Goal: Register for event/course

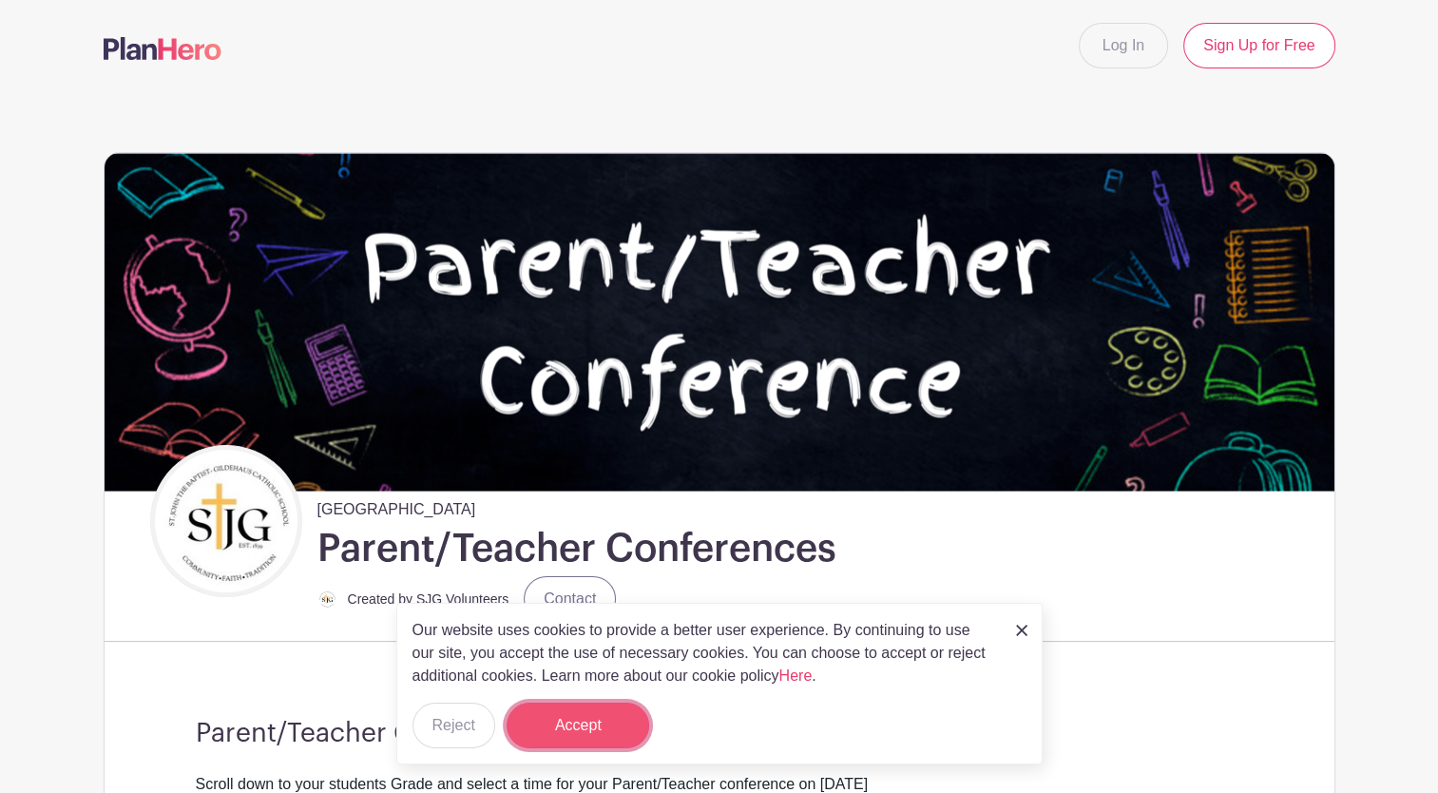
click at [604, 732] on button "Accept" at bounding box center [578, 725] width 143 height 46
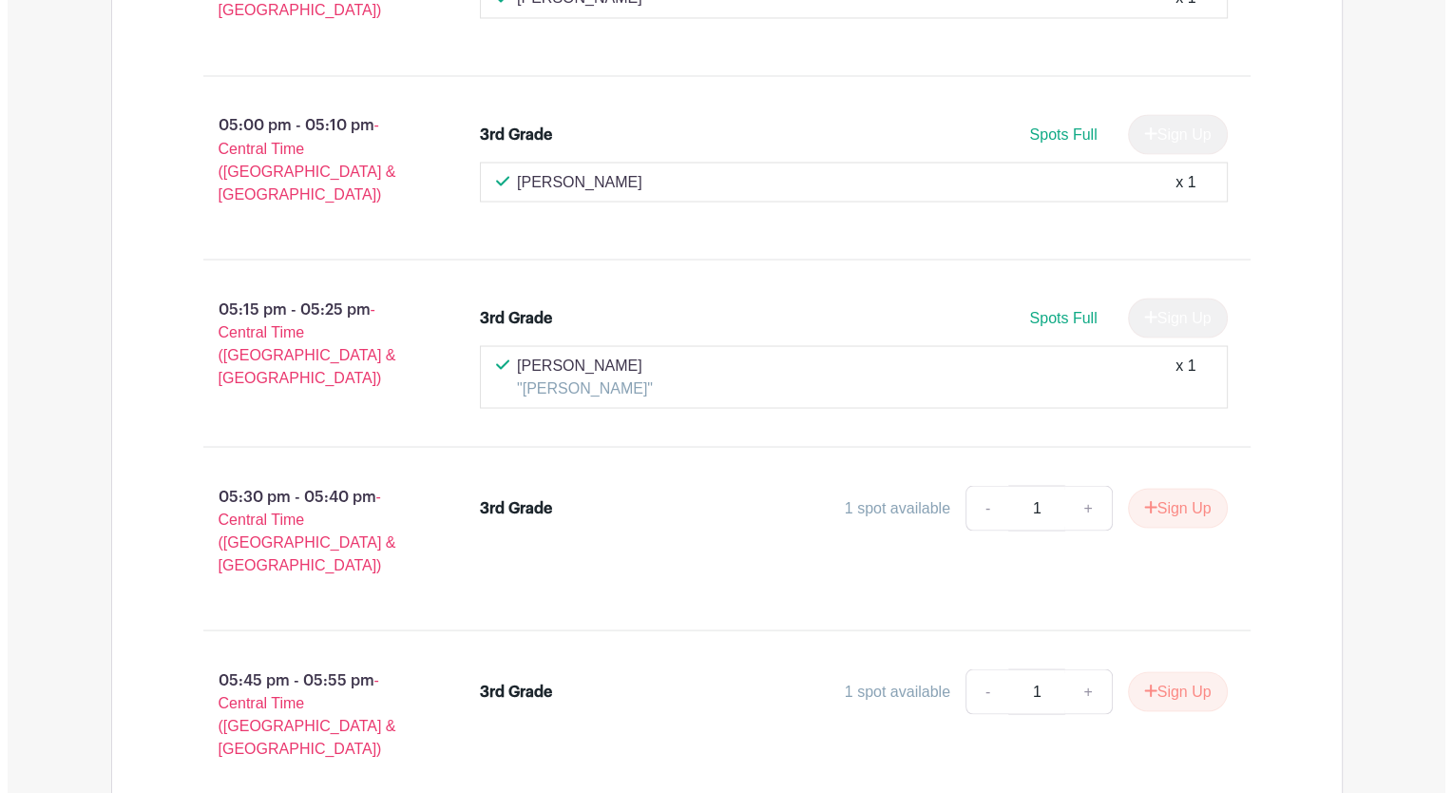
scroll to position [24707, 0]
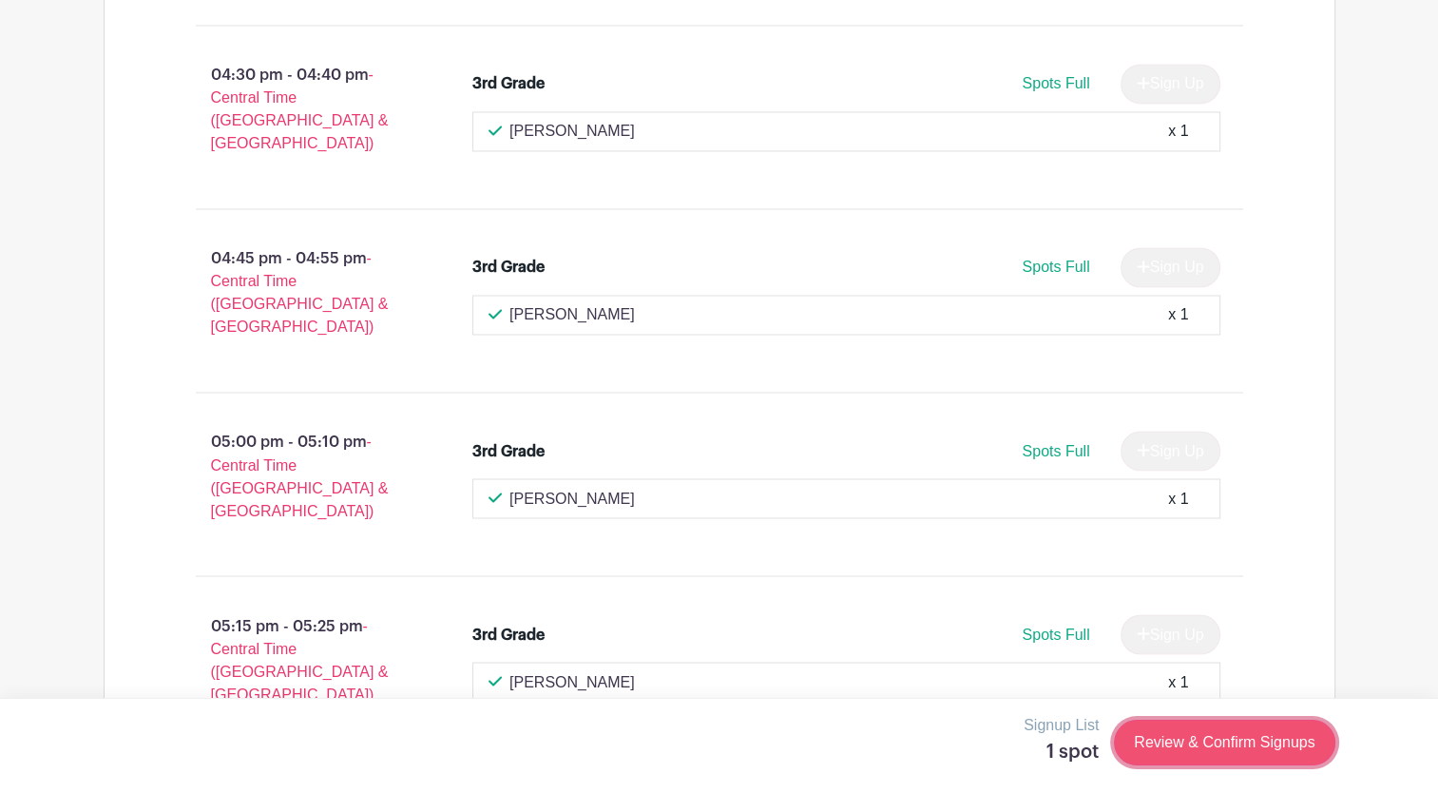
click at [1242, 742] on link "Review & Confirm Signups" at bounding box center [1224, 742] width 221 height 46
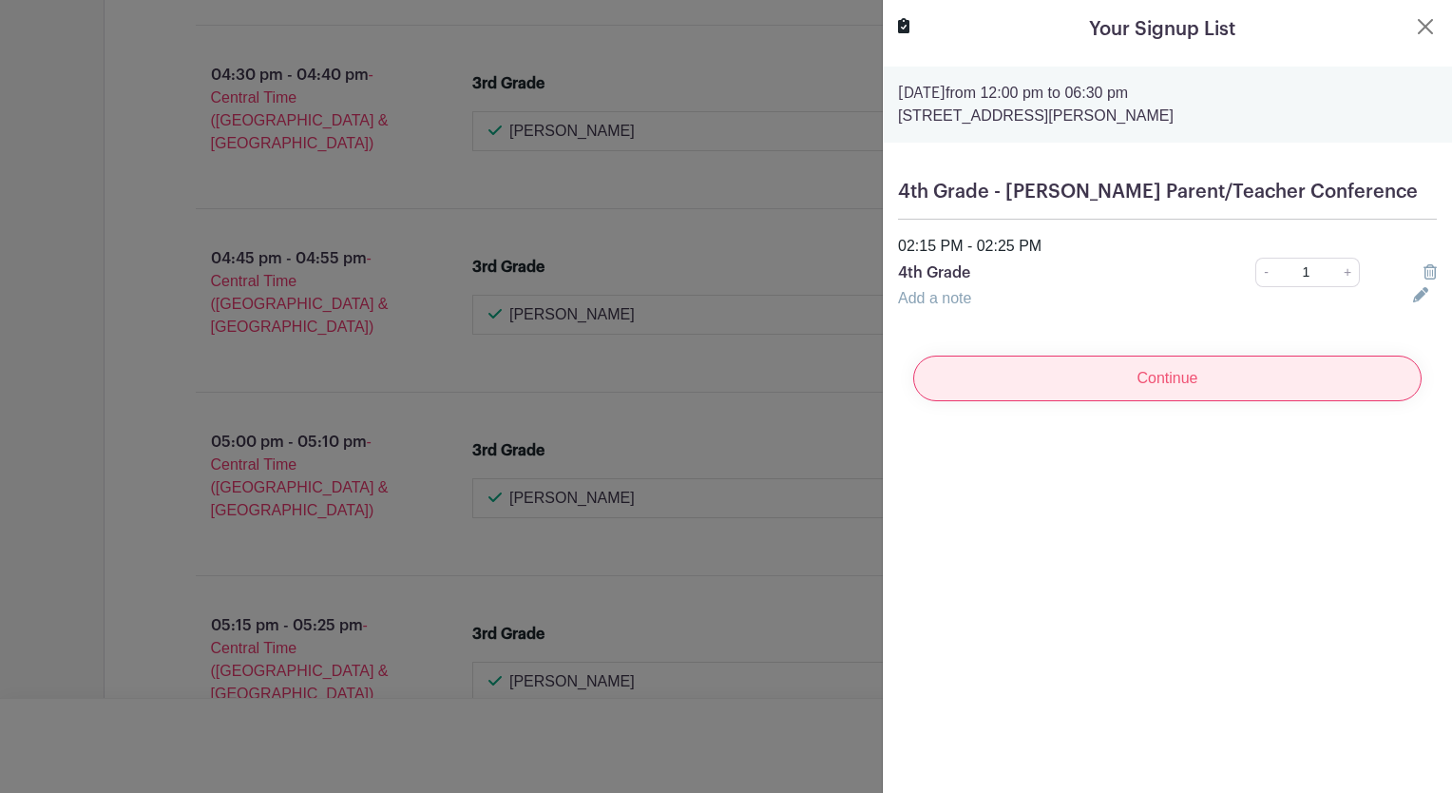
click at [1192, 378] on input "Continue" at bounding box center [1167, 378] width 508 height 46
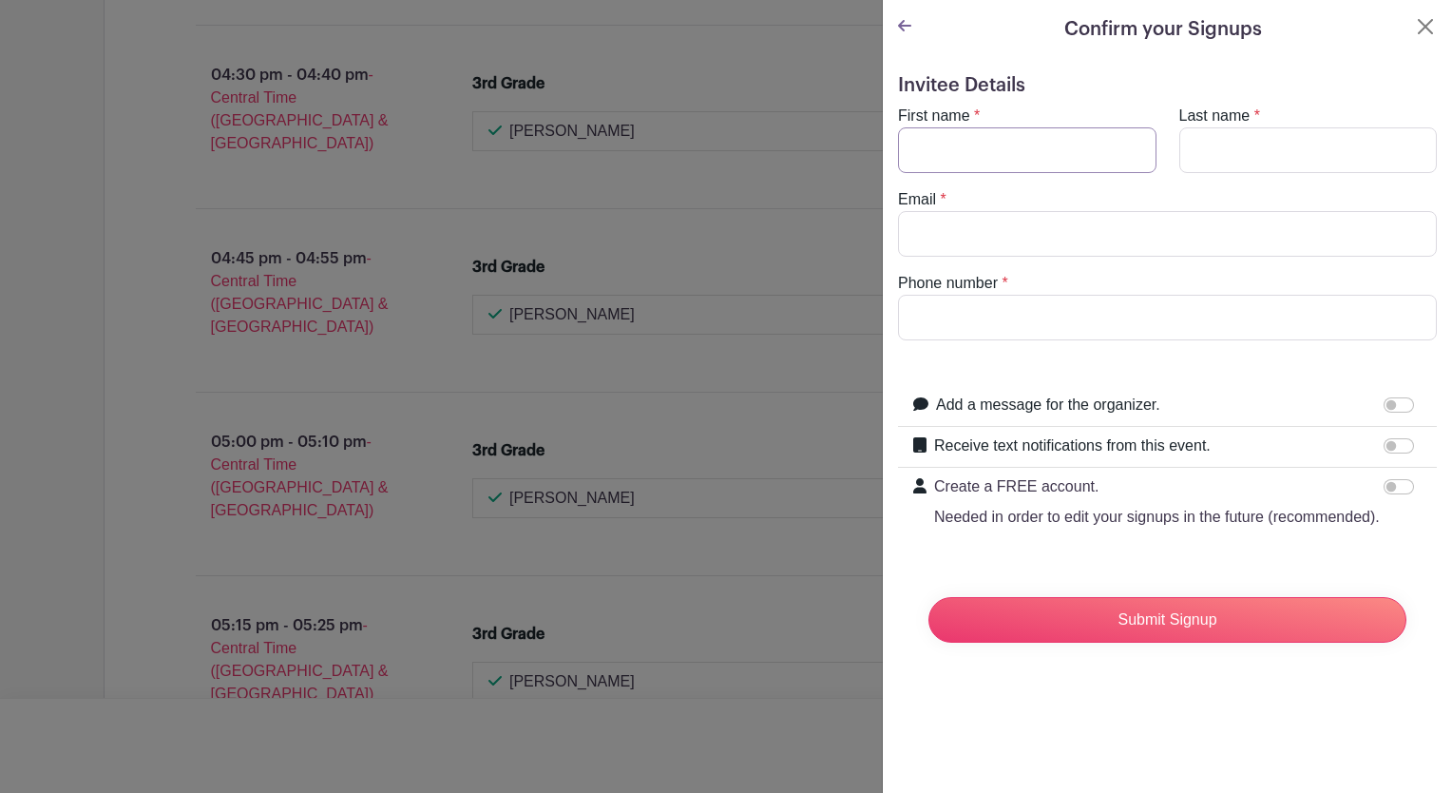
click at [951, 153] on input "First name" at bounding box center [1027, 150] width 259 height 46
type input "Tarah"
type input "Long"
type input "[EMAIL_ADDRESS][DOMAIN_NAME]"
type input "3146022292"
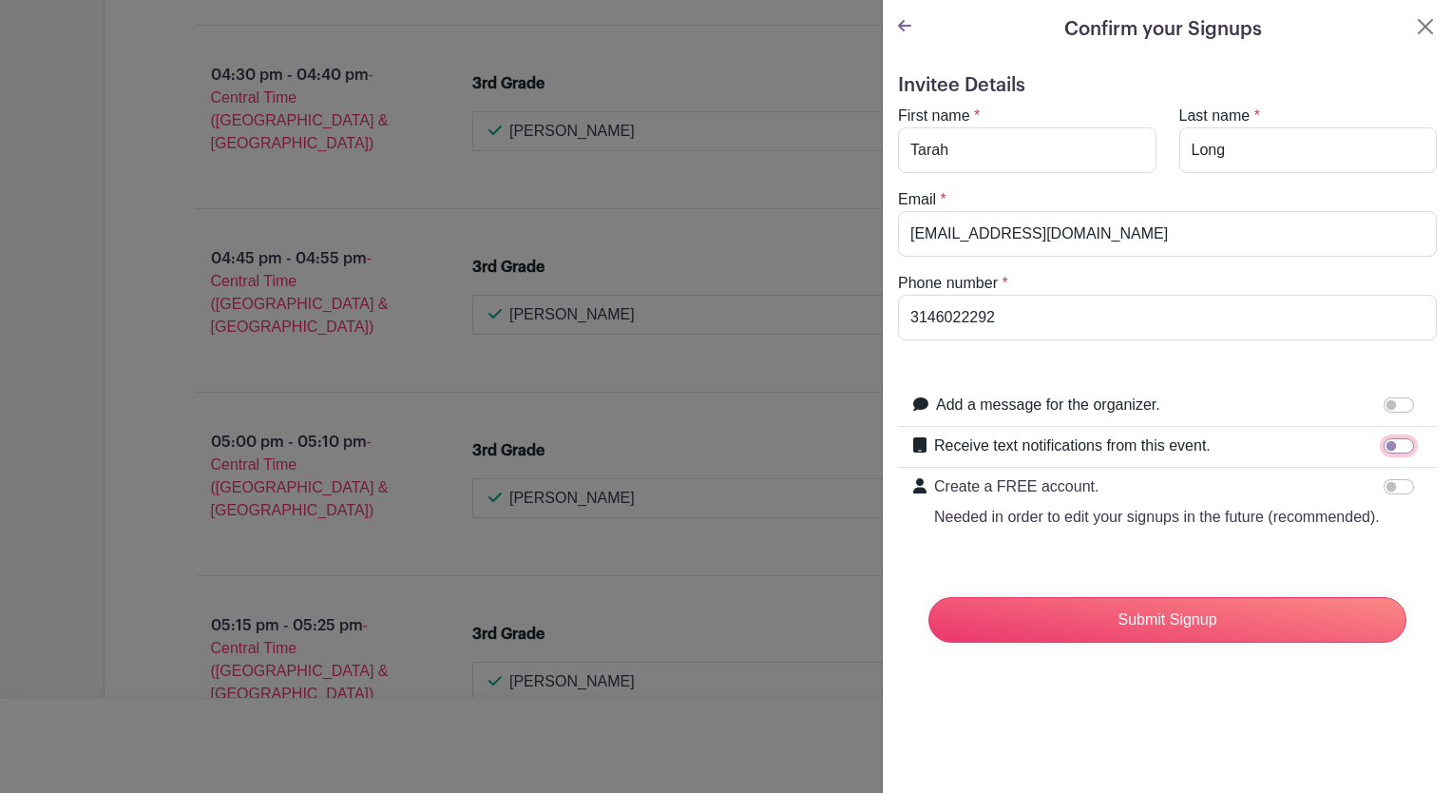
click at [1391, 444] on input "Receive text notifications from this event." at bounding box center [1399, 445] width 30 height 15
checkbox input "true"
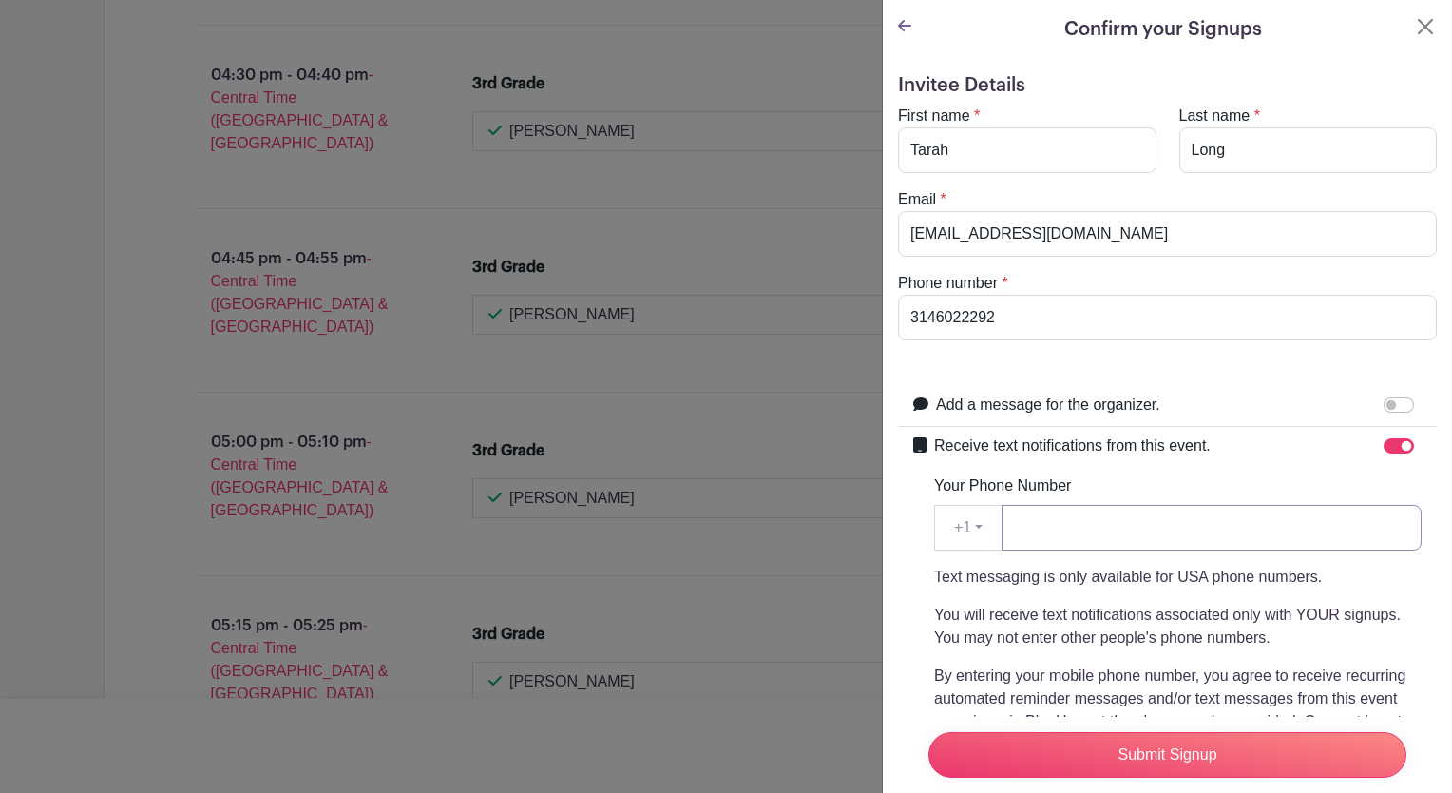
click at [1068, 531] on input "Your Phone Number" at bounding box center [1212, 528] width 420 height 46
type input "3146022292"
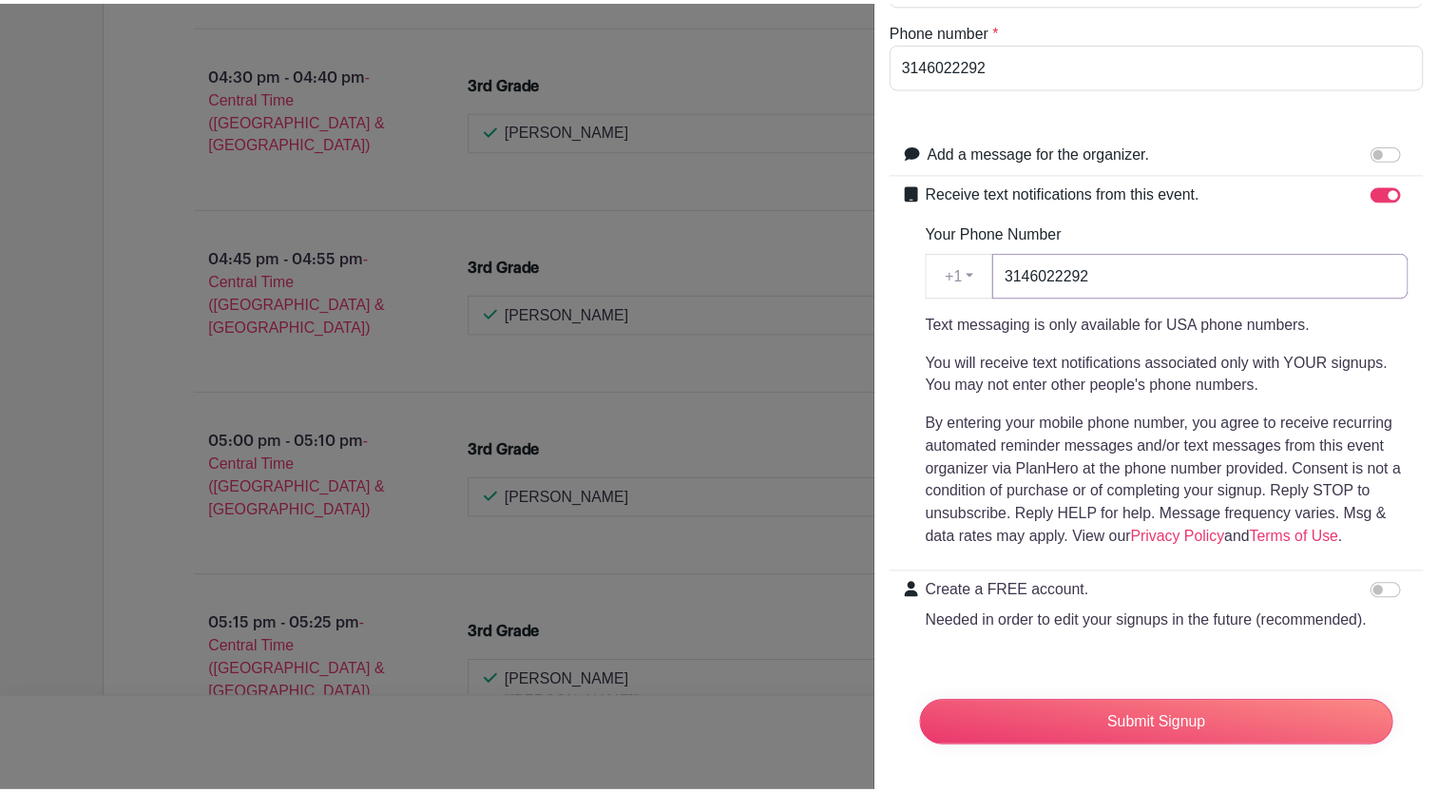
scroll to position [287, 0]
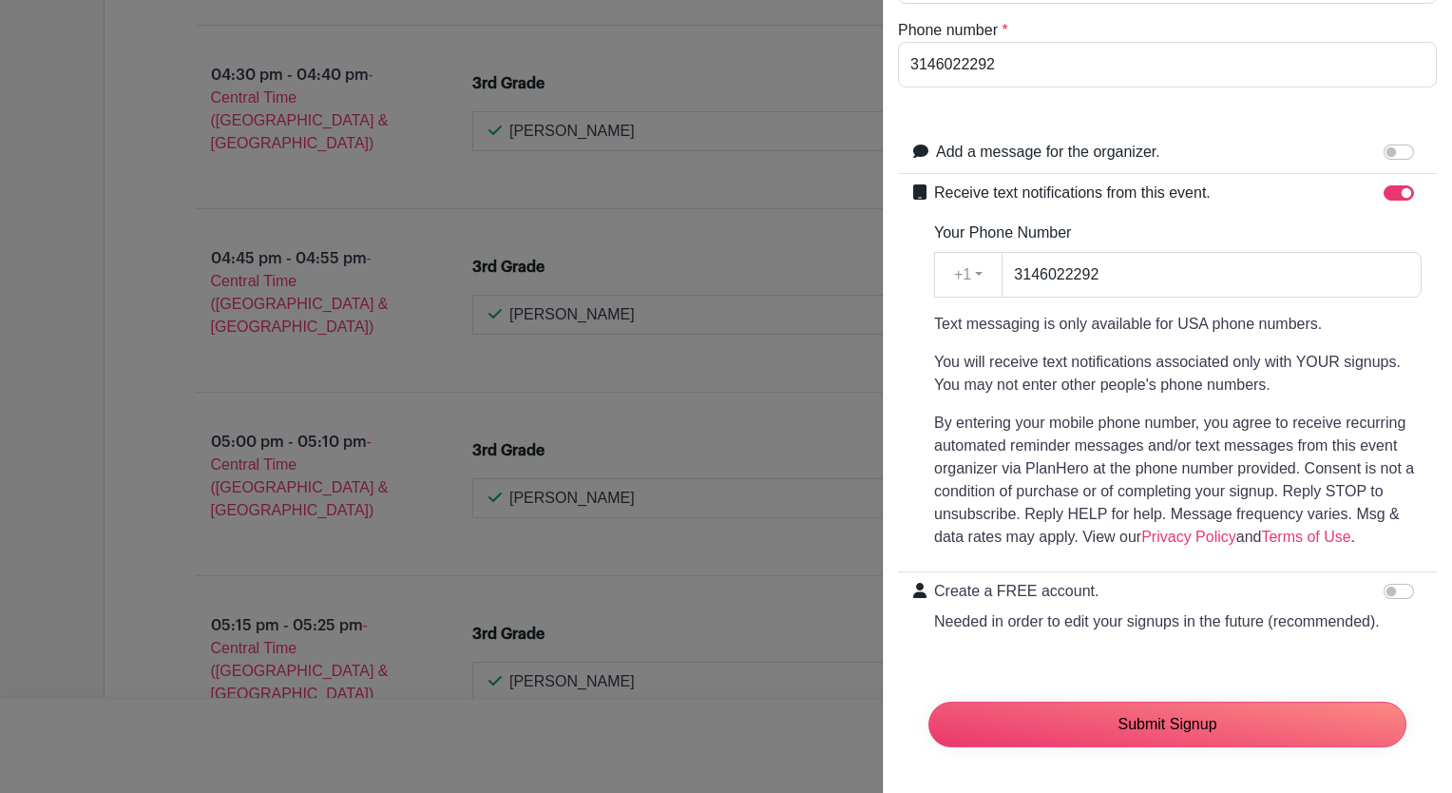
click at [1194, 712] on input "Submit Signup" at bounding box center [1168, 724] width 478 height 46
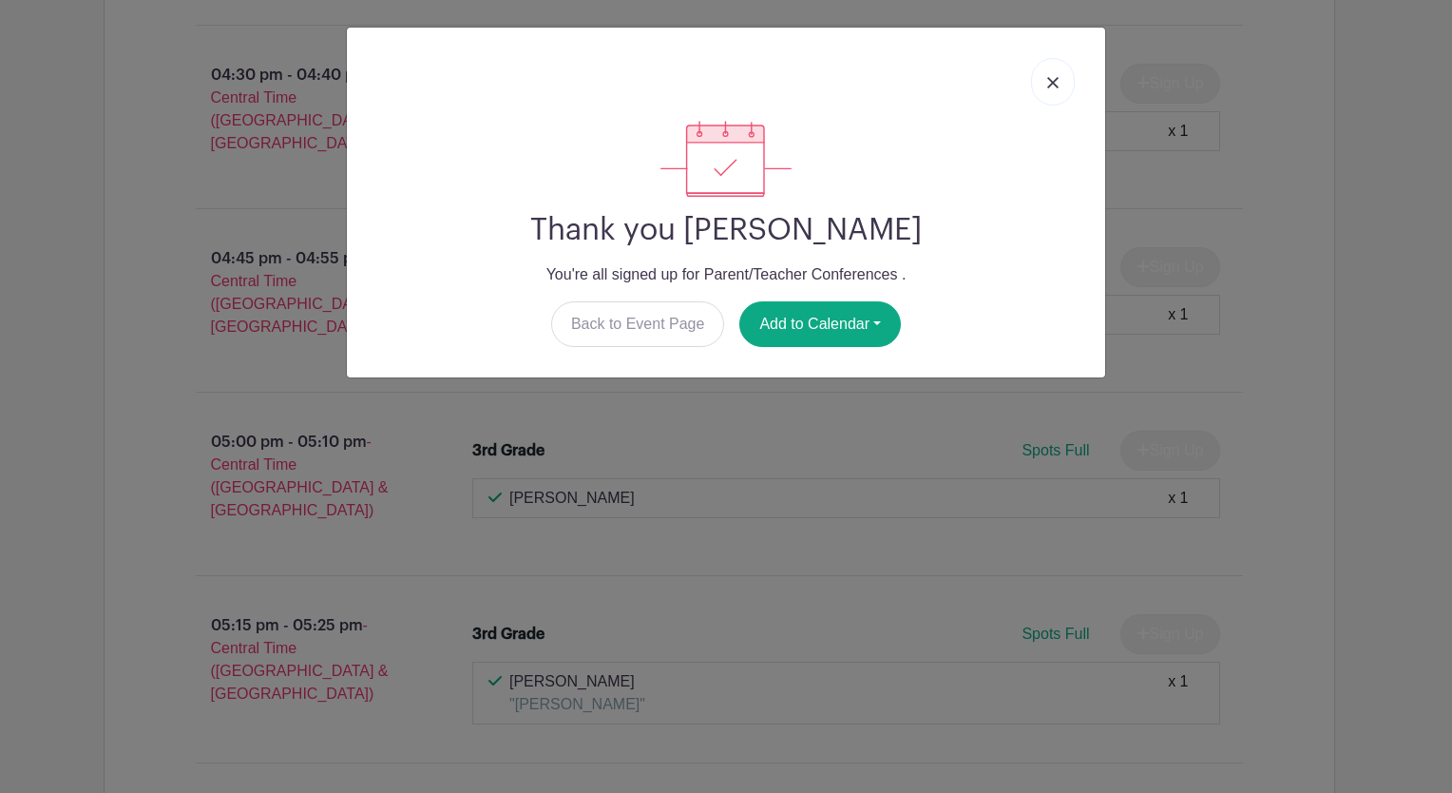
click at [1057, 78] on img at bounding box center [1052, 82] width 11 height 11
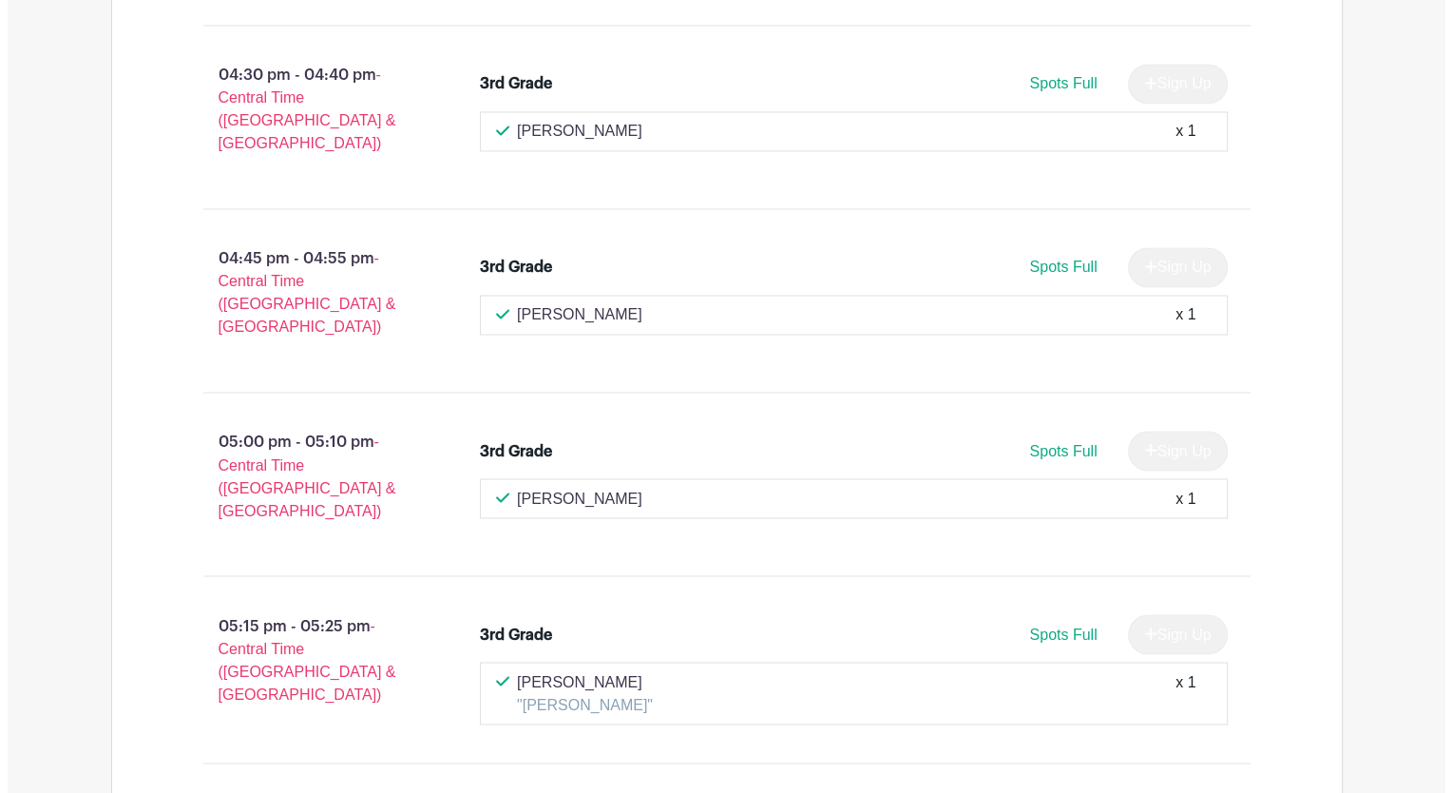
scroll to position [25024, 0]
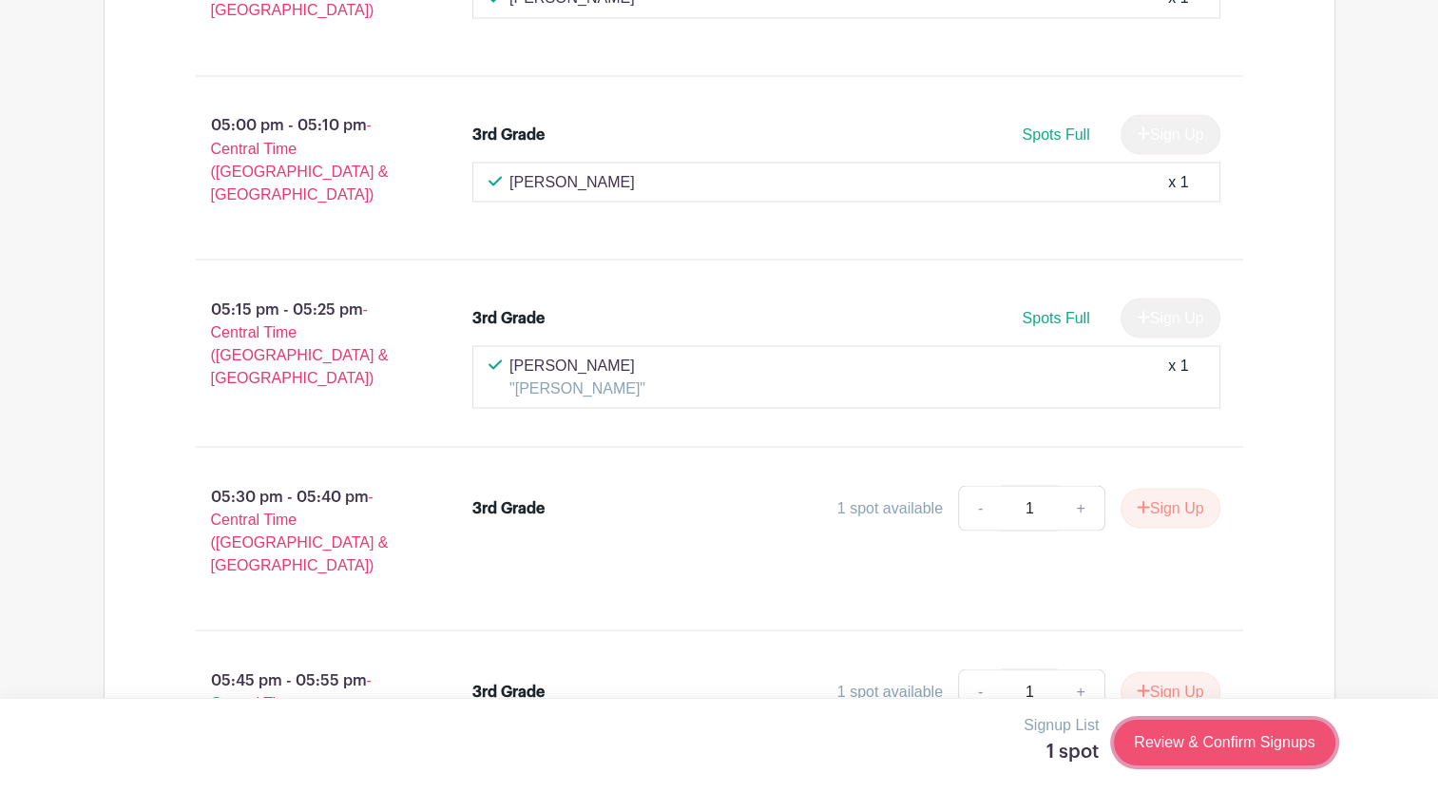
click at [1241, 750] on link "Review & Confirm Signups" at bounding box center [1224, 742] width 221 height 46
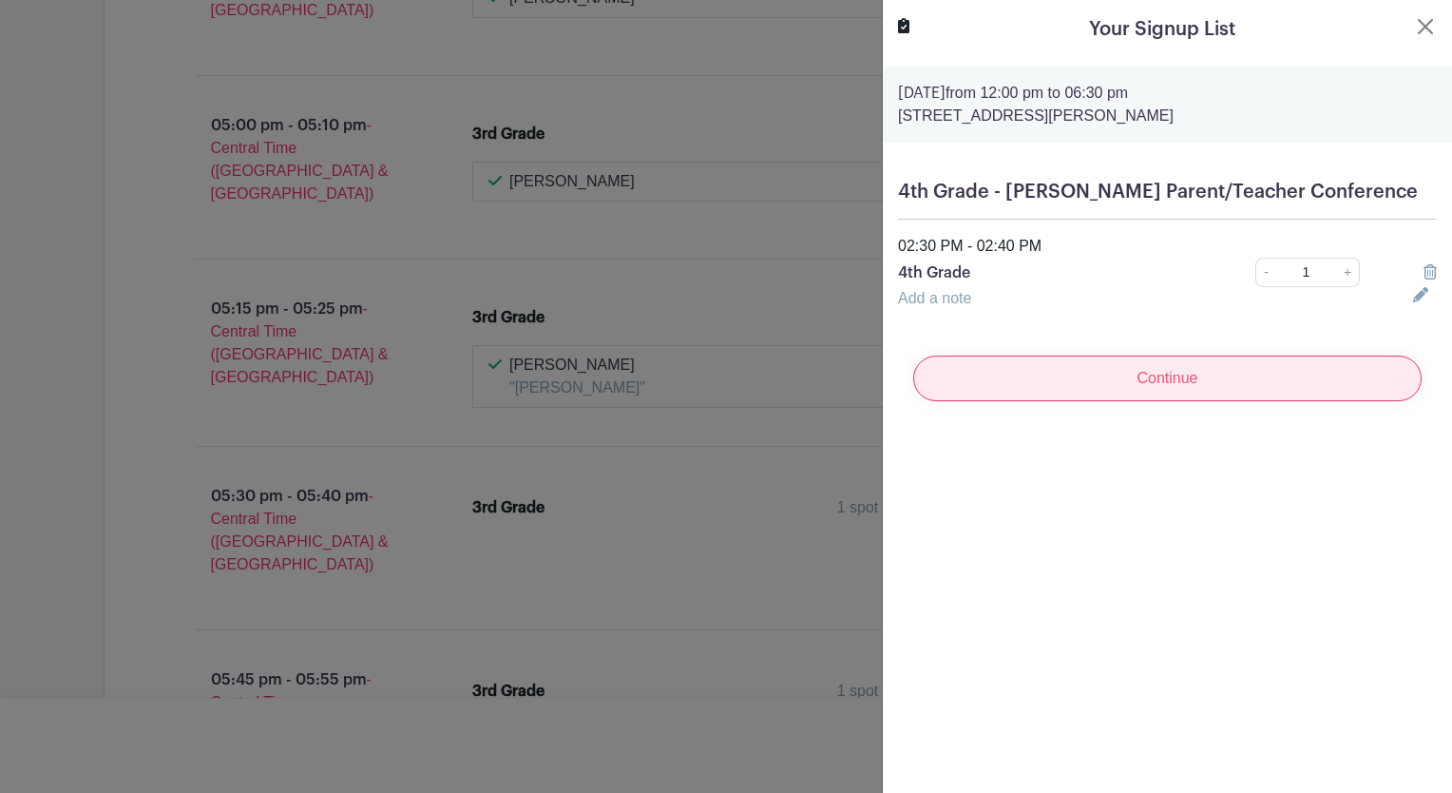
click at [1209, 374] on input "Continue" at bounding box center [1167, 378] width 508 height 46
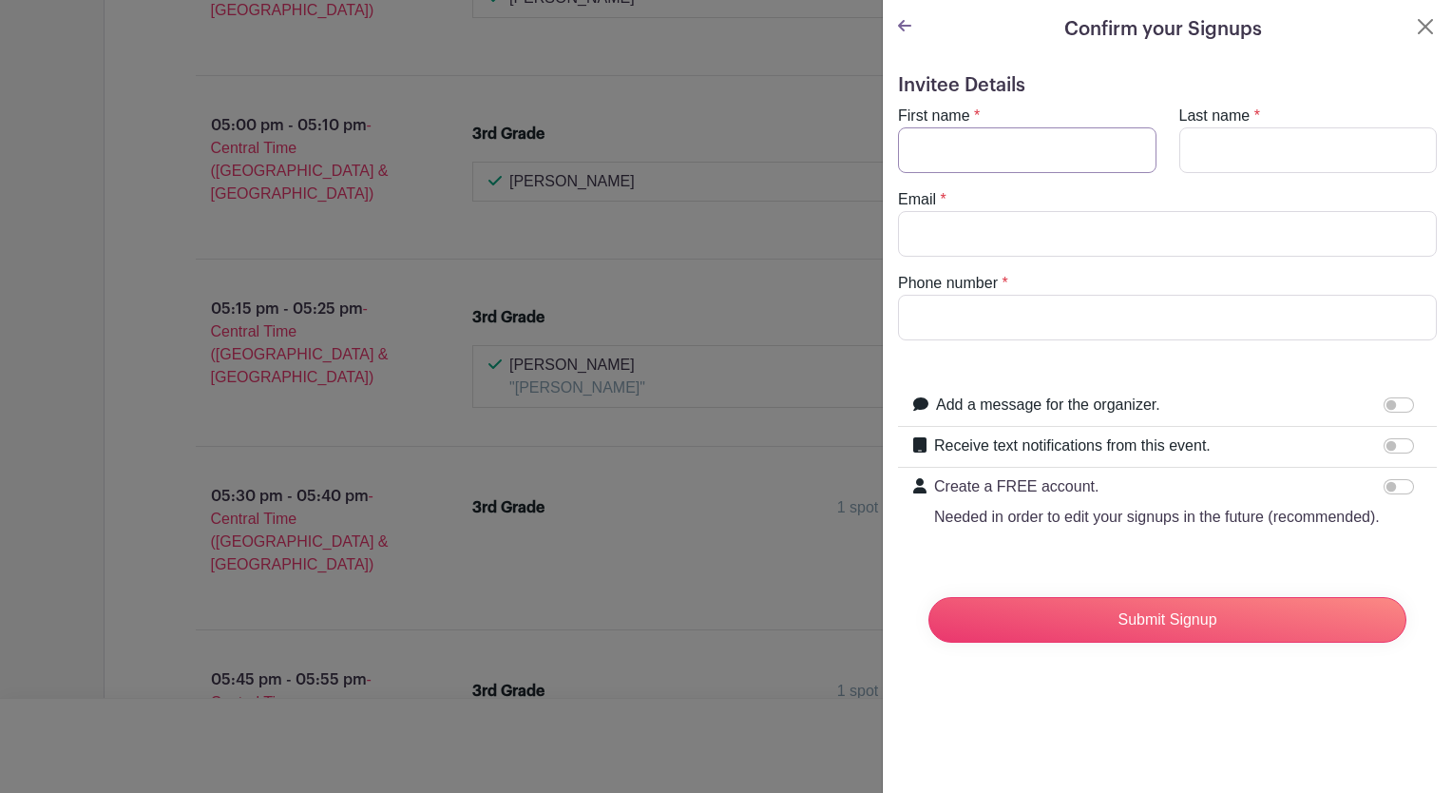
click at [964, 157] on input "First name" at bounding box center [1027, 150] width 259 height 46
type input "Tarah"
type input "Long"
type input "[EMAIL_ADDRESS][DOMAIN_NAME]"
type input "3146022292"
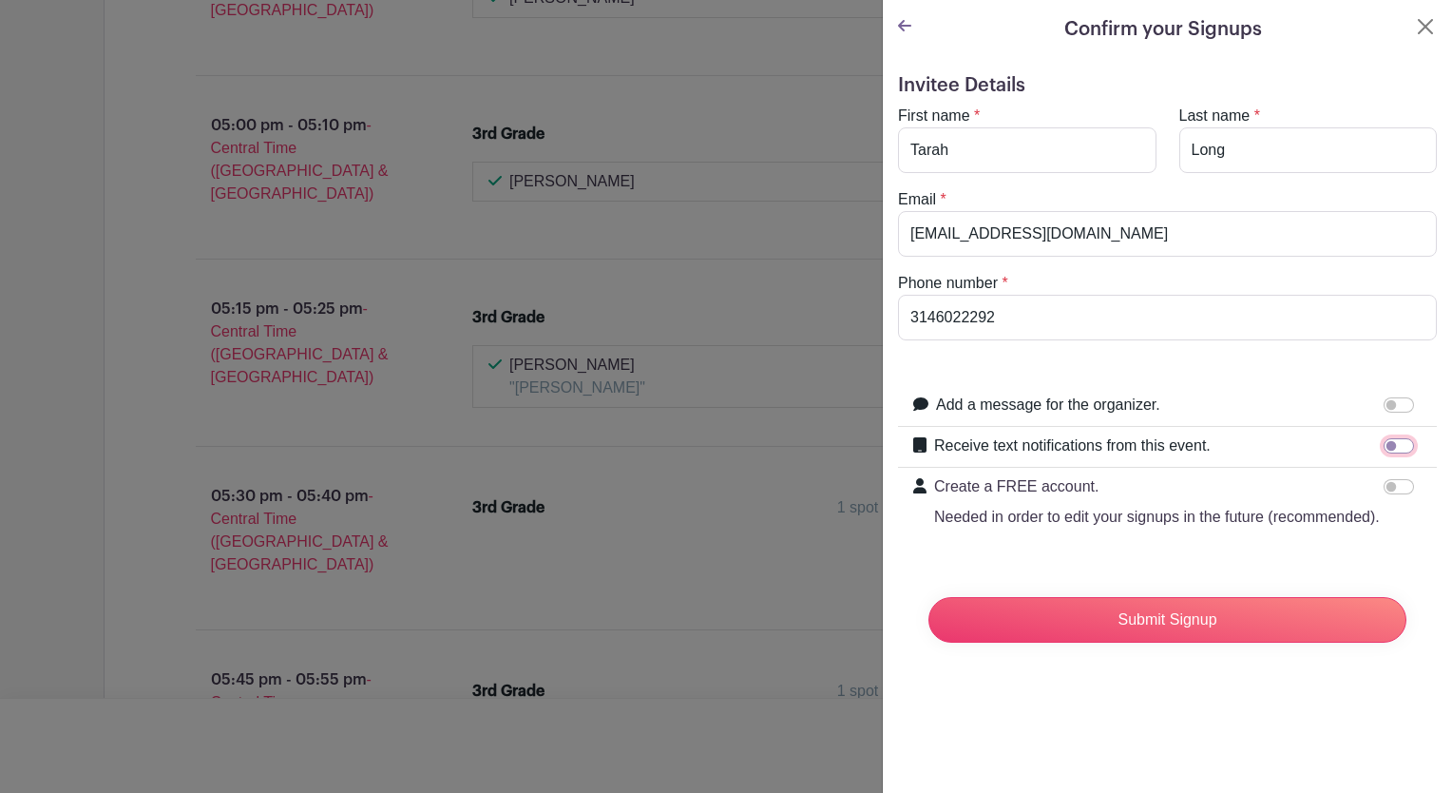
click at [1391, 444] on input "Receive text notifications from this event." at bounding box center [1399, 445] width 30 height 15
checkbox input "true"
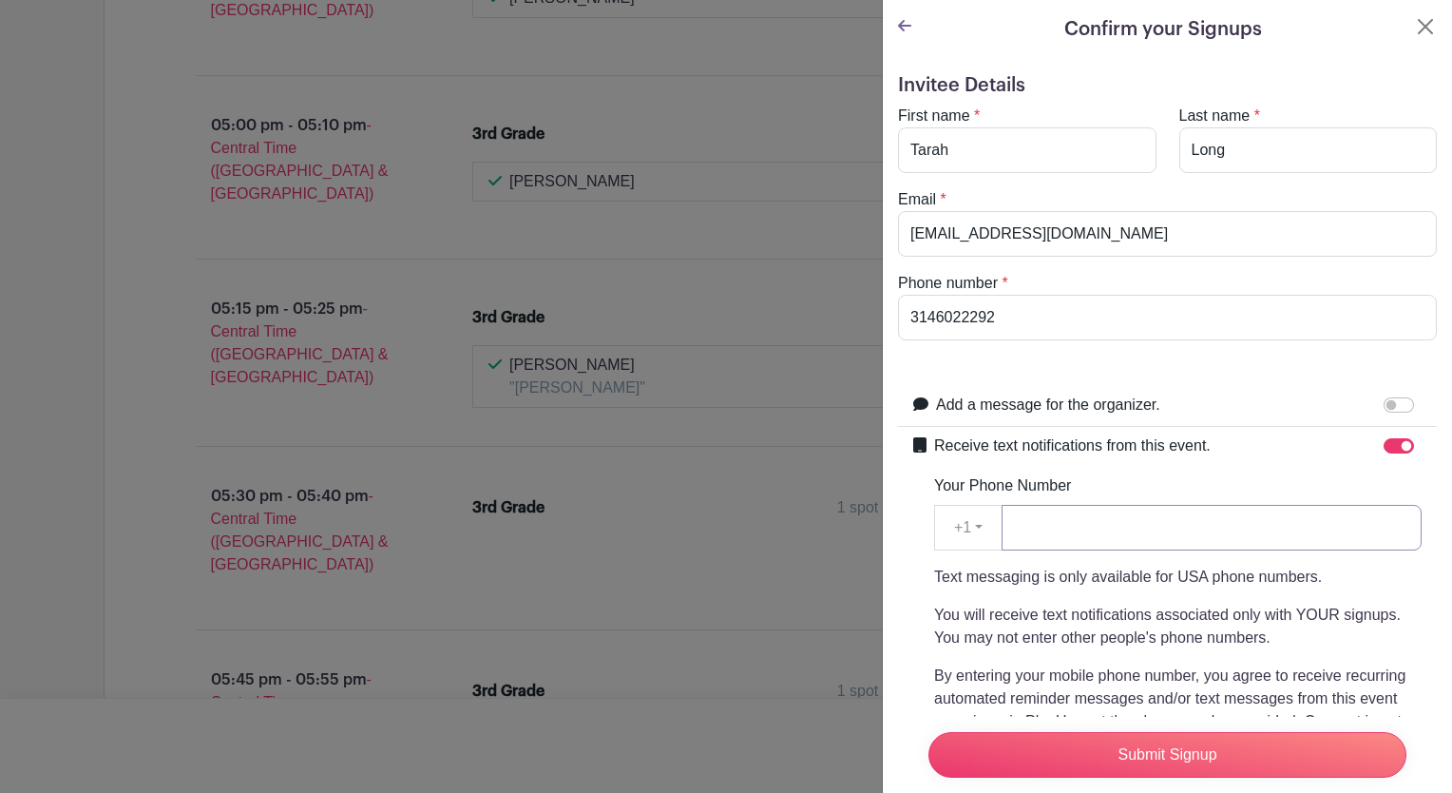
click at [1093, 523] on input "Your Phone Number" at bounding box center [1212, 528] width 420 height 46
type input "3146022292"
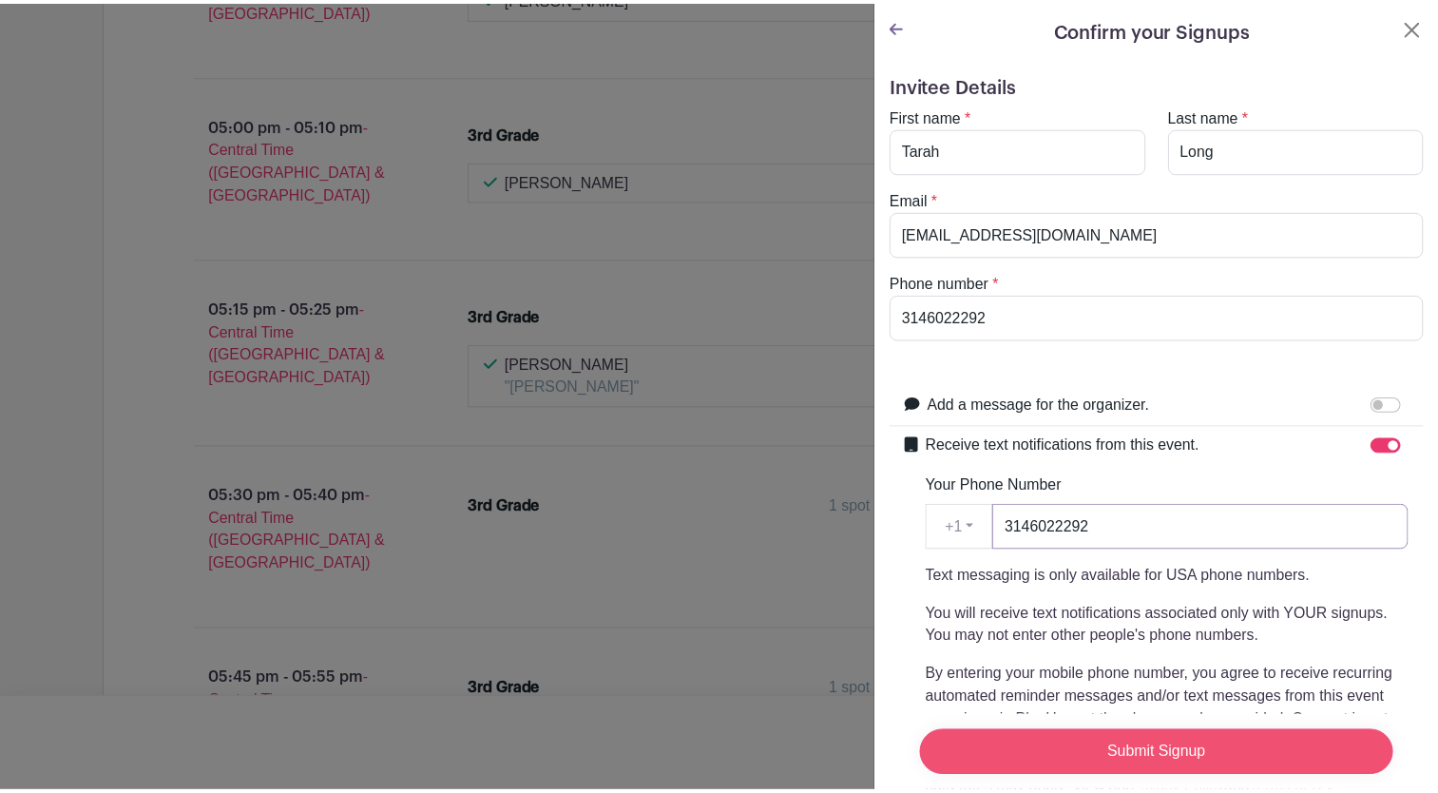
scroll to position [287, 0]
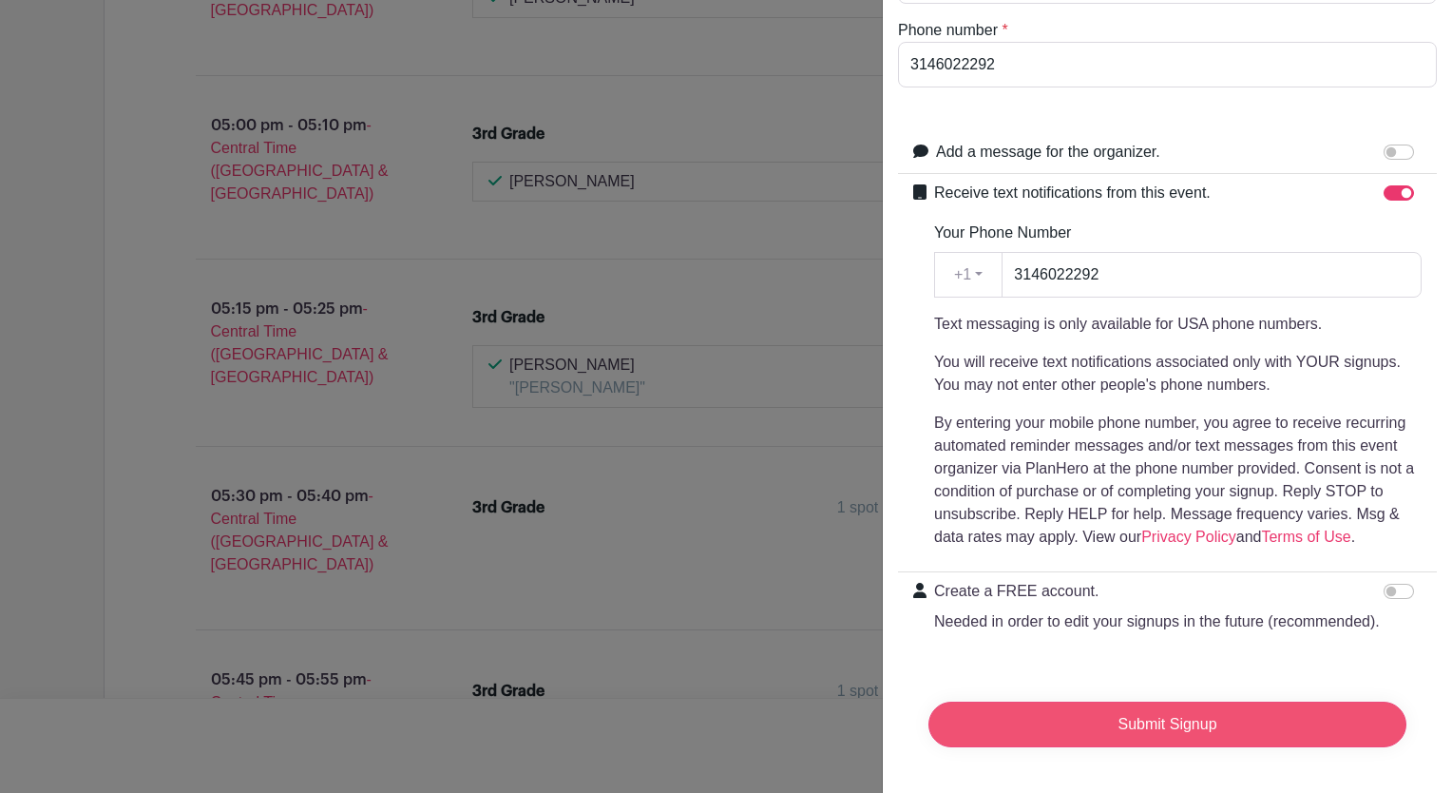
click at [1191, 709] on input "Submit Signup" at bounding box center [1168, 724] width 478 height 46
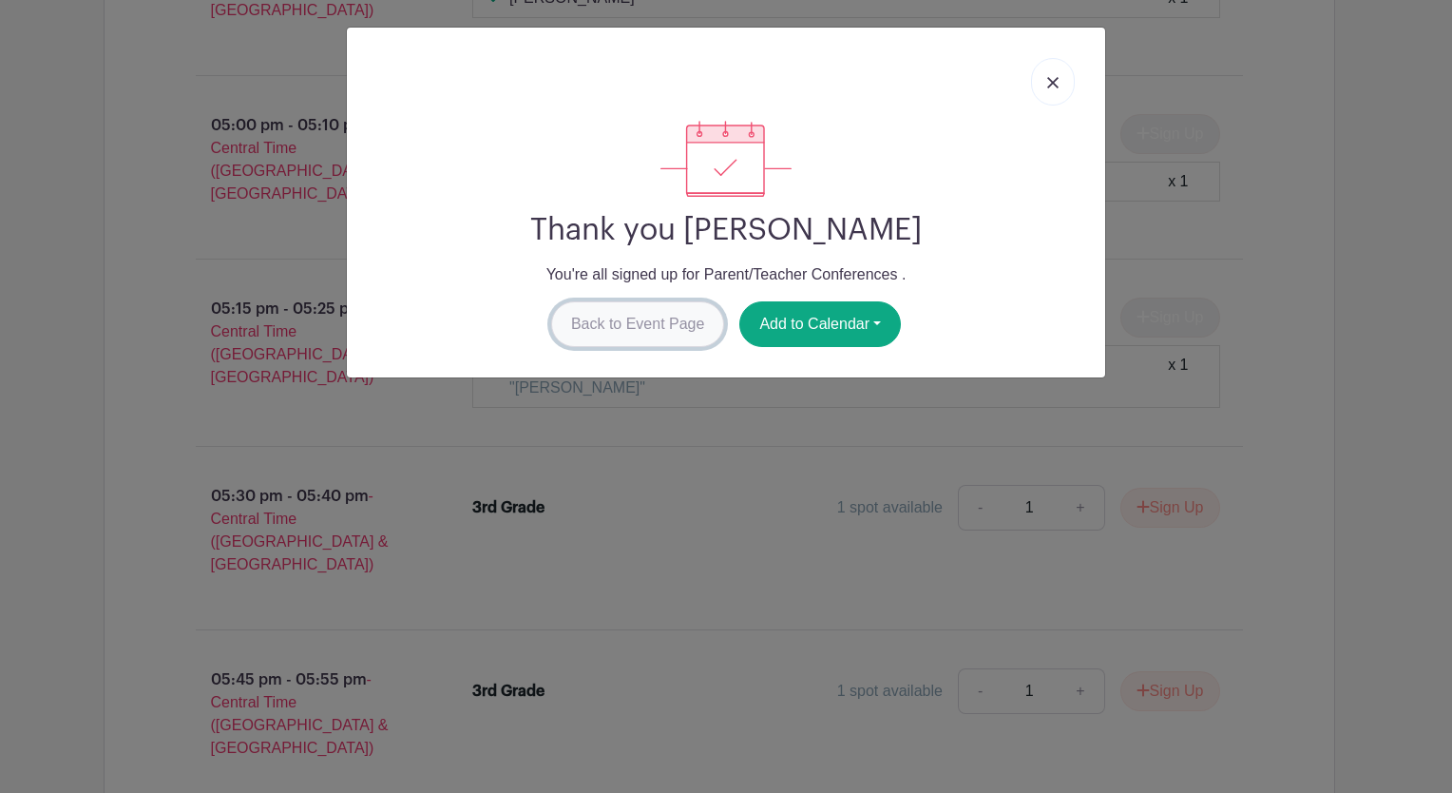
click at [646, 326] on link "Back to Event Page" at bounding box center [638, 324] width 174 height 46
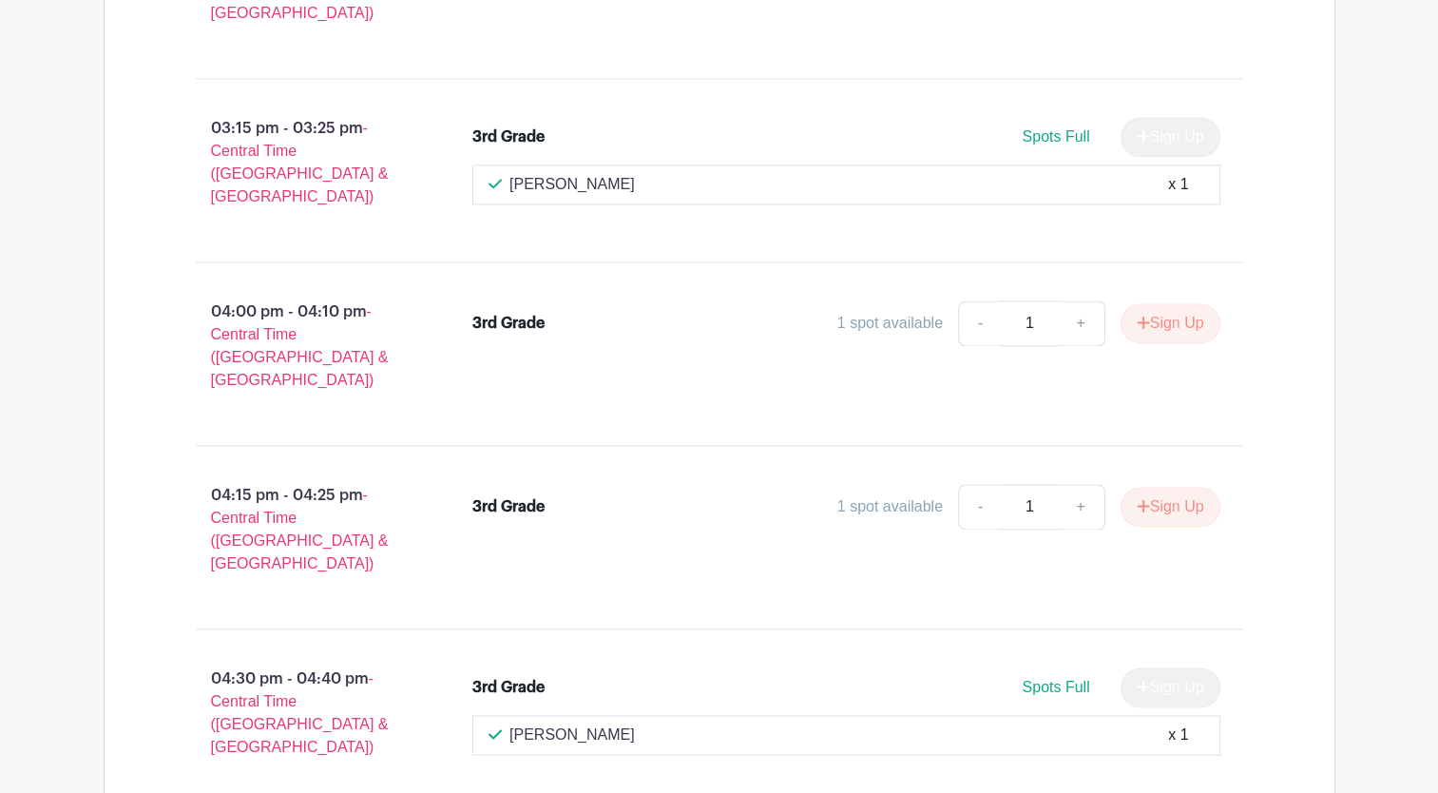
scroll to position [24055, 0]
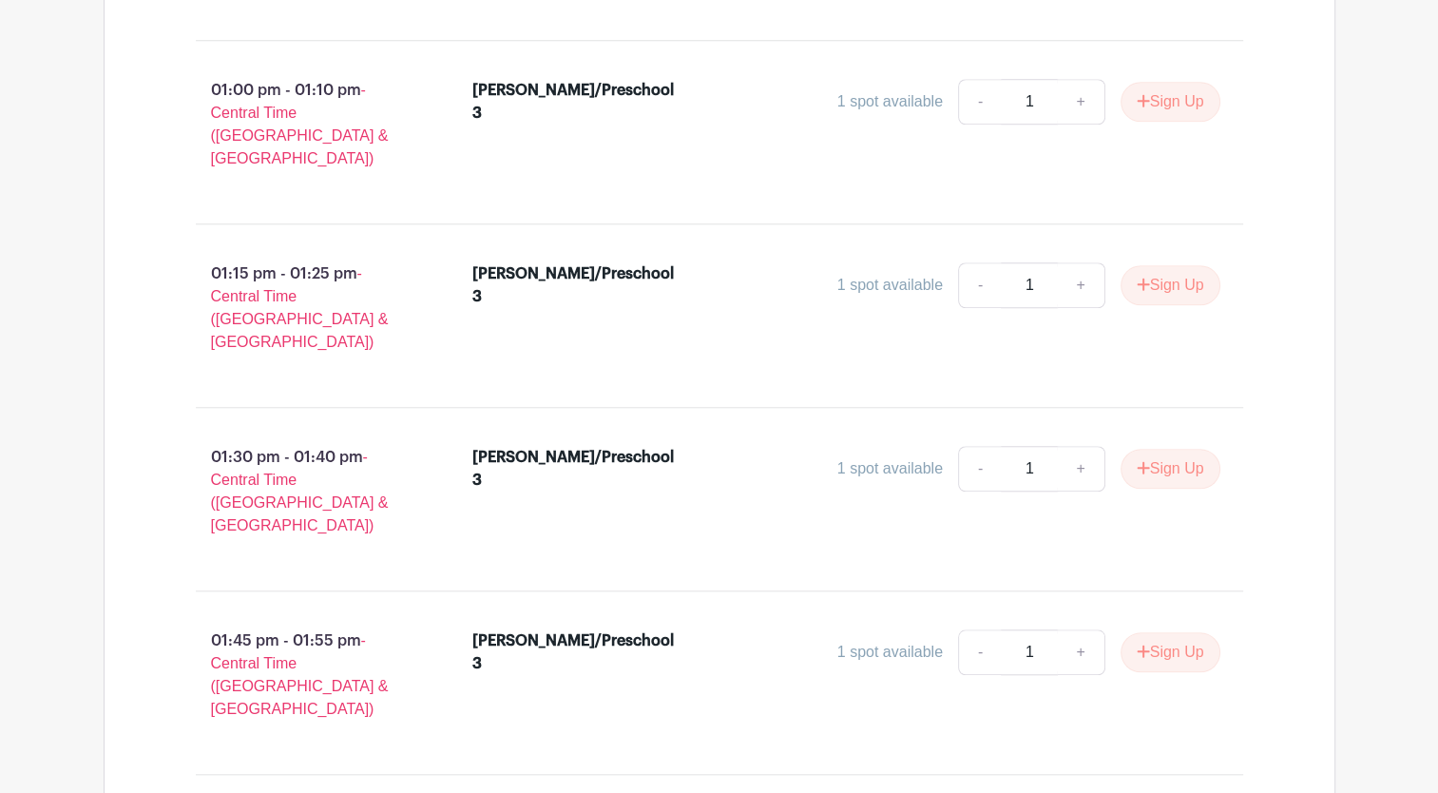
scroll to position [0, 0]
